Goal: Find specific page/section: Find specific page/section

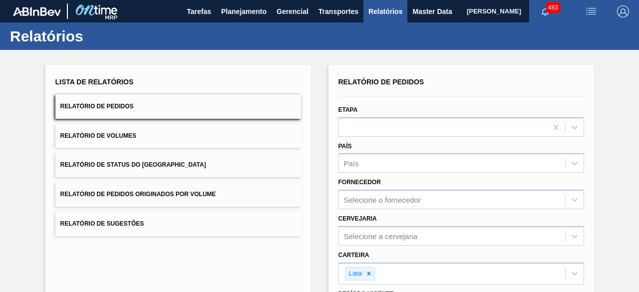
click at [591, 12] on img "button" at bounding box center [591, 11] width 12 height 12
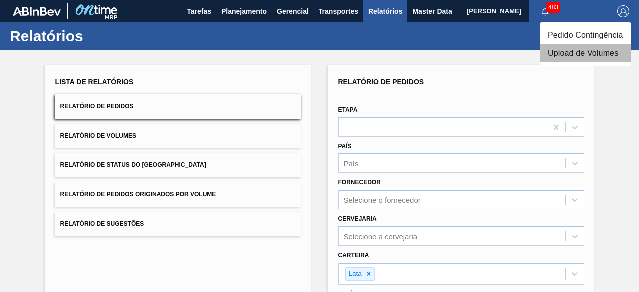
click at [569, 56] on li "Upload de Volumes" at bounding box center [584, 53] width 91 height 18
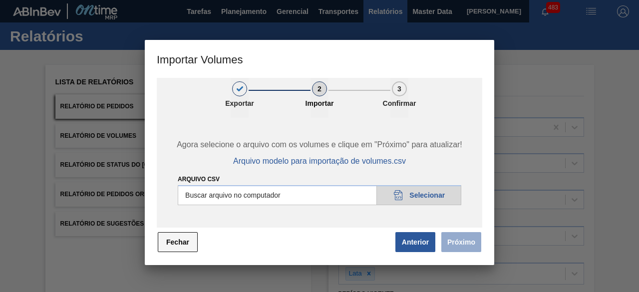
click at [183, 240] on button "Fechar" at bounding box center [178, 242] width 40 height 20
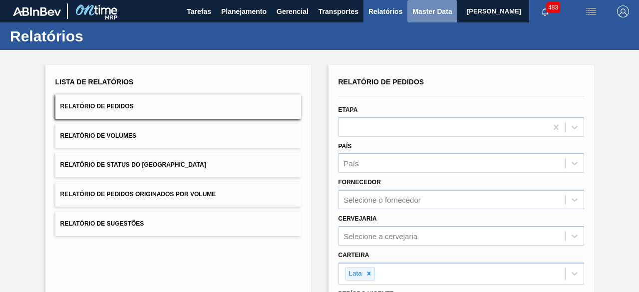
click at [423, 13] on span "Master Data" at bounding box center [431, 11] width 39 height 12
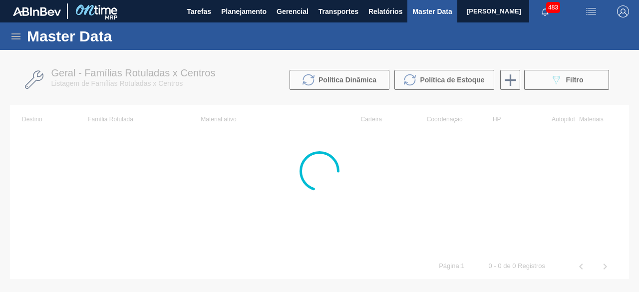
click at [14, 37] on icon at bounding box center [16, 36] width 12 height 12
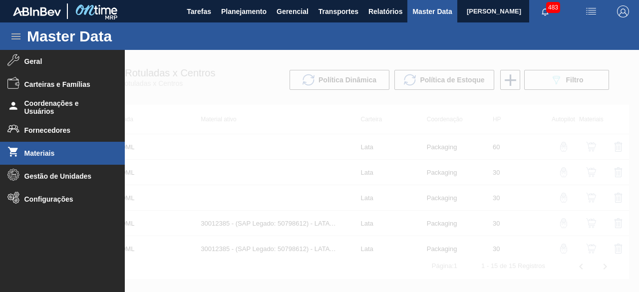
click at [52, 153] on span "Materiais" at bounding box center [65, 153] width 82 height 8
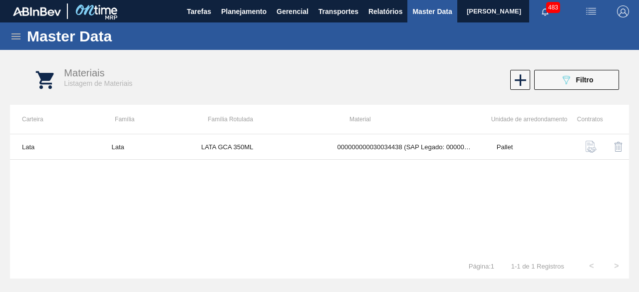
click at [13, 37] on icon at bounding box center [16, 36] width 12 height 12
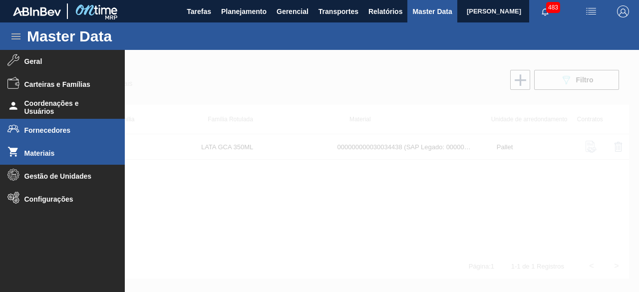
click at [67, 137] on li "Fornecedores" at bounding box center [62, 130] width 125 height 23
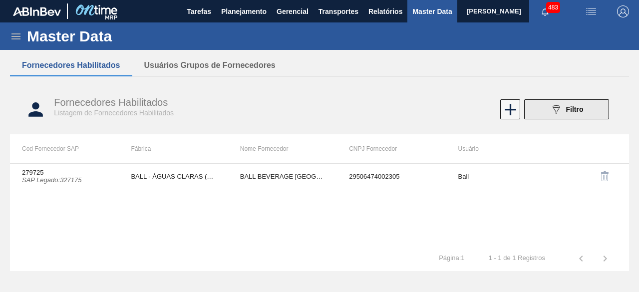
click at [568, 114] on div "089F7B8B-B2A5-4AFE-B5C0-19BA573D28AC Filtro" at bounding box center [566, 109] width 33 height 12
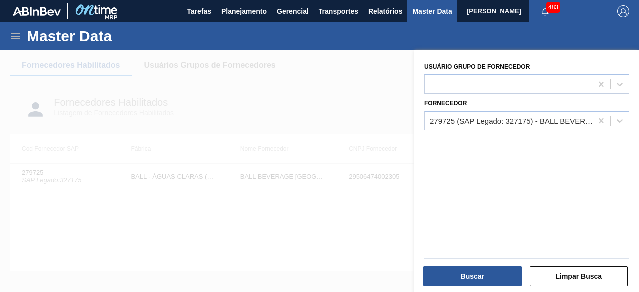
click at [325, 206] on div at bounding box center [319, 196] width 639 height 292
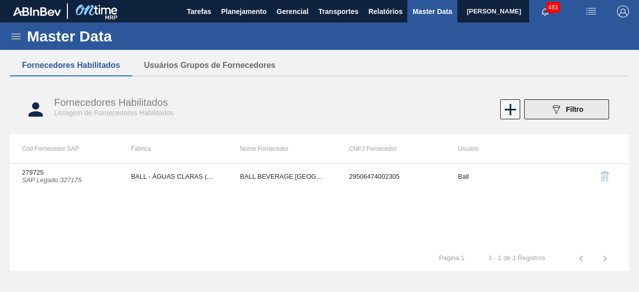
click at [546, 107] on button "089F7B8B-B2A5-4AFE-B5C0-19BA573D28AC Filtro" at bounding box center [566, 109] width 85 height 20
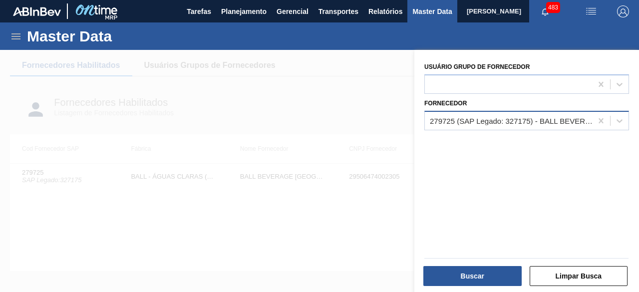
click at [505, 120] on div "279725 (SAP Legado: 327175) - BALL BEVERAGE [GEOGRAPHIC_DATA] SA" at bounding box center [511, 120] width 163 height 8
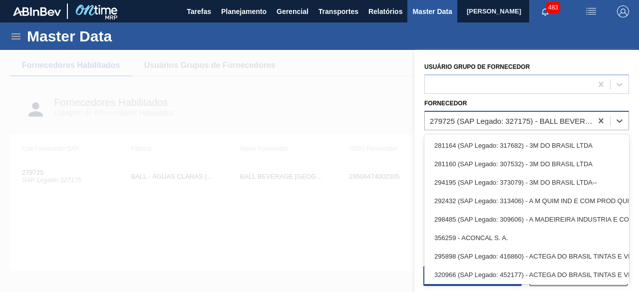
paste input "307169"
type input "307169"
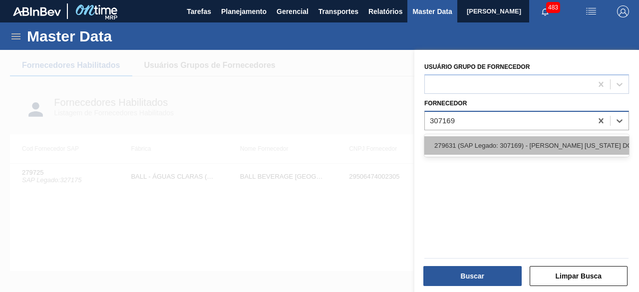
click at [493, 143] on div "279631 (SAP Legado: 307169) - [PERSON_NAME] [US_STATE] DO BRASIL INDUSTRIA" at bounding box center [526, 145] width 205 height 18
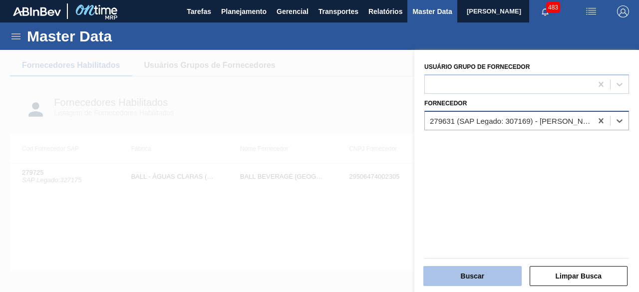
click at [492, 270] on button "Buscar" at bounding box center [472, 276] width 98 height 20
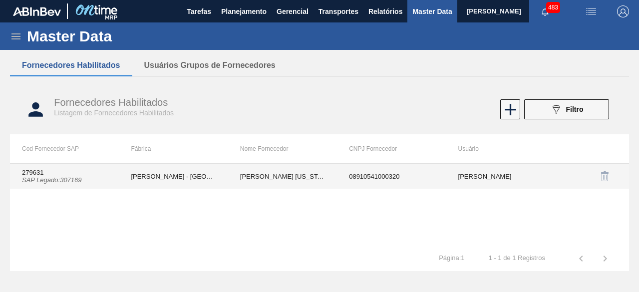
click at [148, 179] on td "[PERSON_NAME] - [GEOGRAPHIC_DATA] ([GEOGRAPHIC_DATA])" at bounding box center [173, 176] width 109 height 25
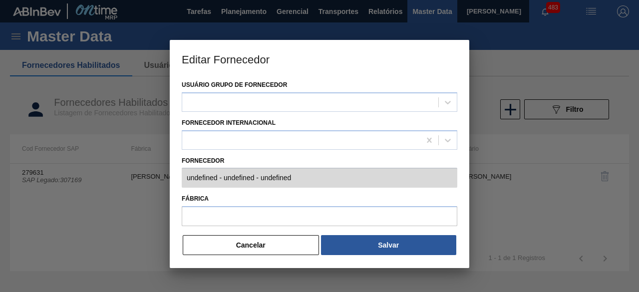
type input "279631 (SAP Legado: 307169) - [PERSON_NAME][GEOGRAPHIC_DATA][US_STATE] INDUSTRI…"
type input "[PERSON_NAME] - [GEOGRAPHIC_DATA] ([GEOGRAPHIC_DATA])"
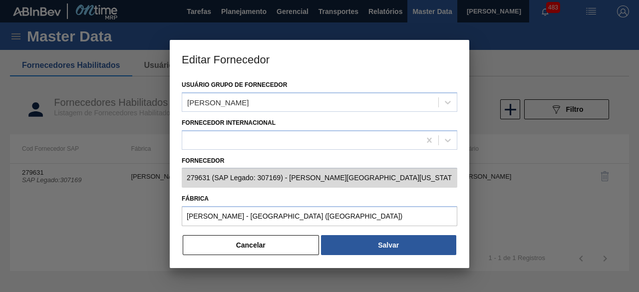
click at [291, 250] on button "Cancelar" at bounding box center [251, 245] width 136 height 20
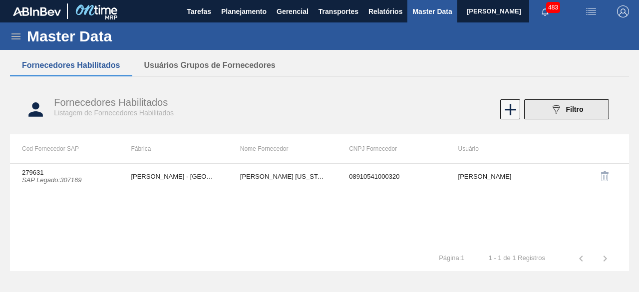
click at [570, 107] on span "Filtro" at bounding box center [574, 109] width 17 height 8
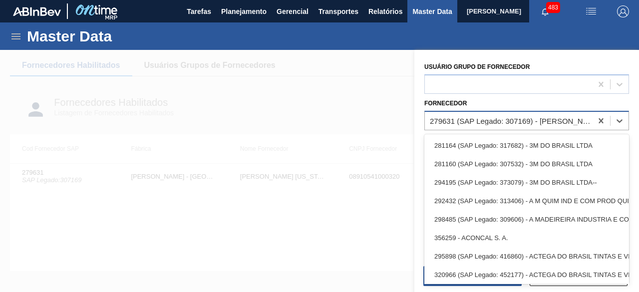
click at [542, 120] on div "279631 (SAP Legado: 307169) - [PERSON_NAME] [US_STATE] DO BRASIL INDUSTRIA" at bounding box center [511, 120] width 163 height 8
paste input "310229"
type input "310229"
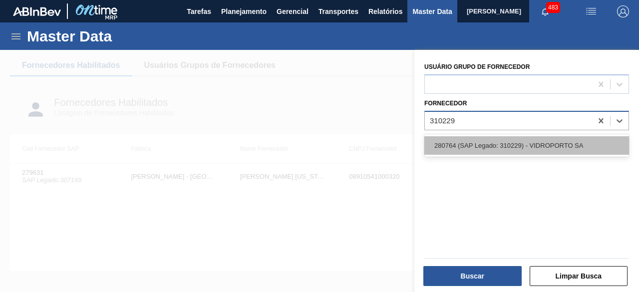
click at [504, 143] on div "280764 (SAP Legado: 310229) - VIDROPORTO SA" at bounding box center [526, 145] width 205 height 18
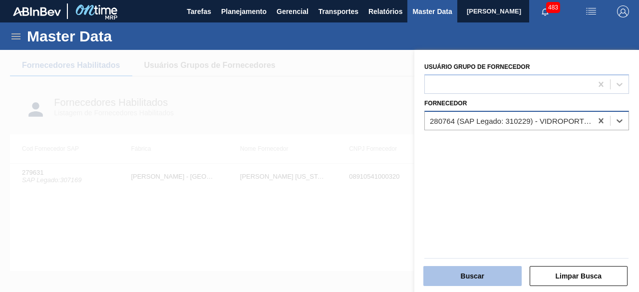
click at [485, 276] on button "Buscar" at bounding box center [472, 276] width 98 height 20
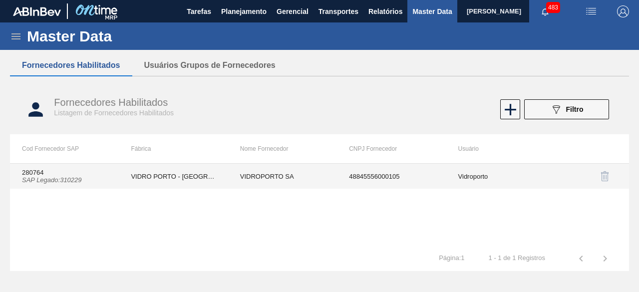
click at [211, 177] on td "VIDRO PORTO - [GEOGRAPHIC_DATA][PERSON_NAME] ([GEOGRAPHIC_DATA])" at bounding box center [173, 176] width 109 height 25
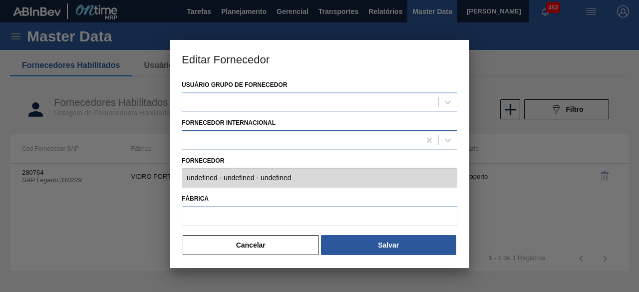
type input "280764 (SAP Legado: 310229) - VIDROPORTO SA - 48845556000105"
type input "VIDRO PORTO - [GEOGRAPHIC_DATA][PERSON_NAME] ([GEOGRAPHIC_DATA])"
